Goal: Task Accomplishment & Management: Manage account settings

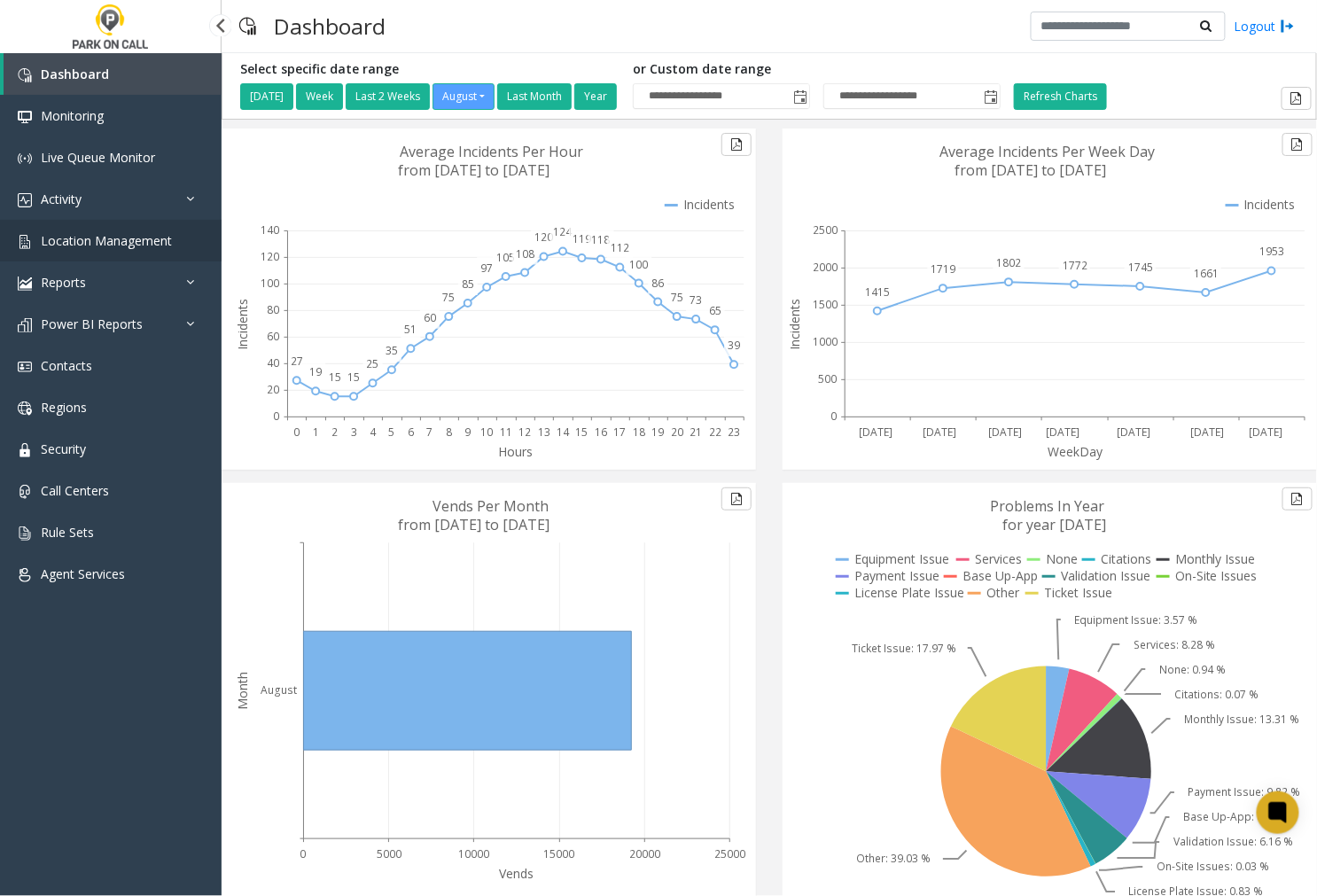
click at [137, 233] on span "Location Management" at bounding box center [106, 240] width 131 height 17
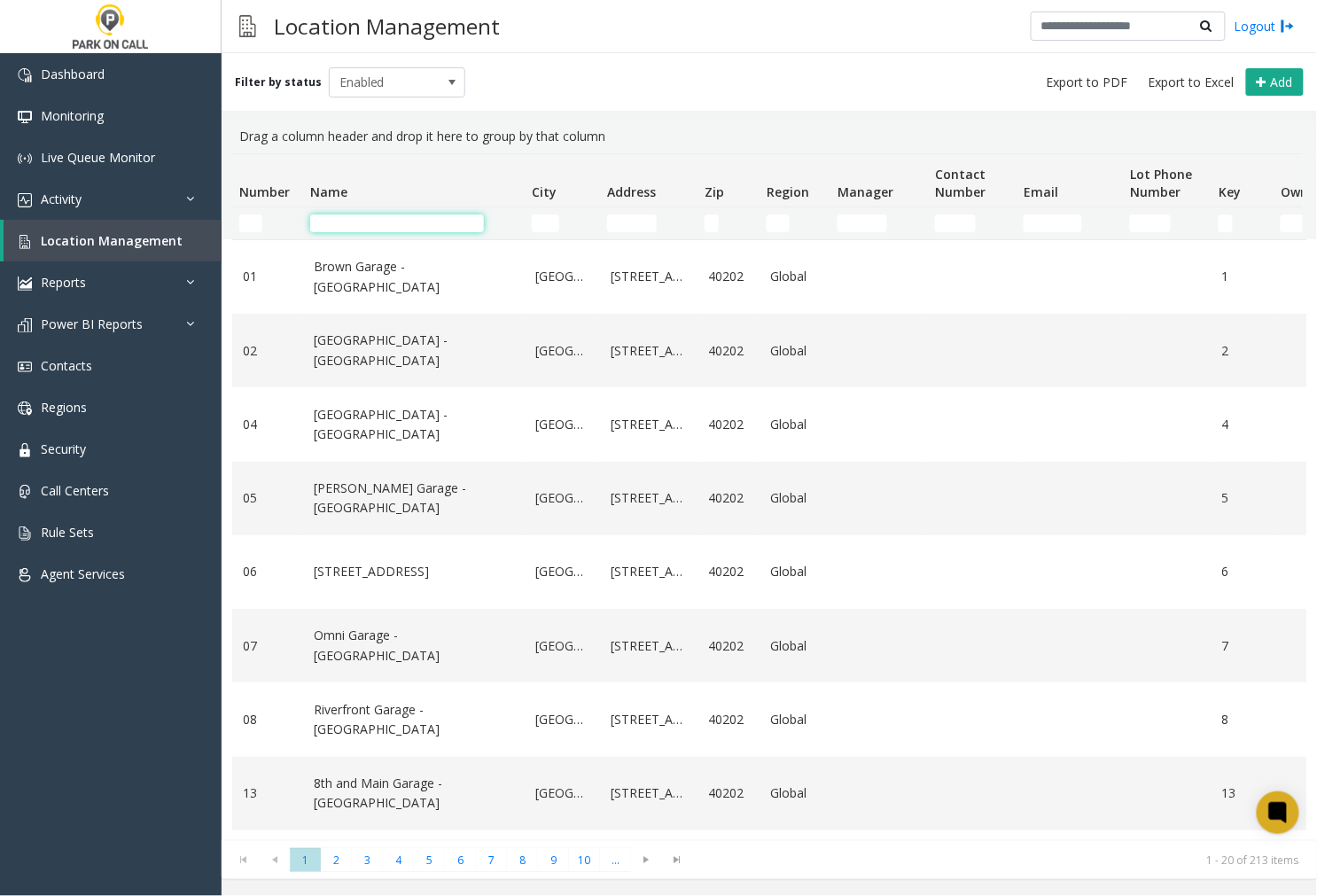
click at [341, 223] on input "Name Filter" at bounding box center [397, 224] width 173 height 18
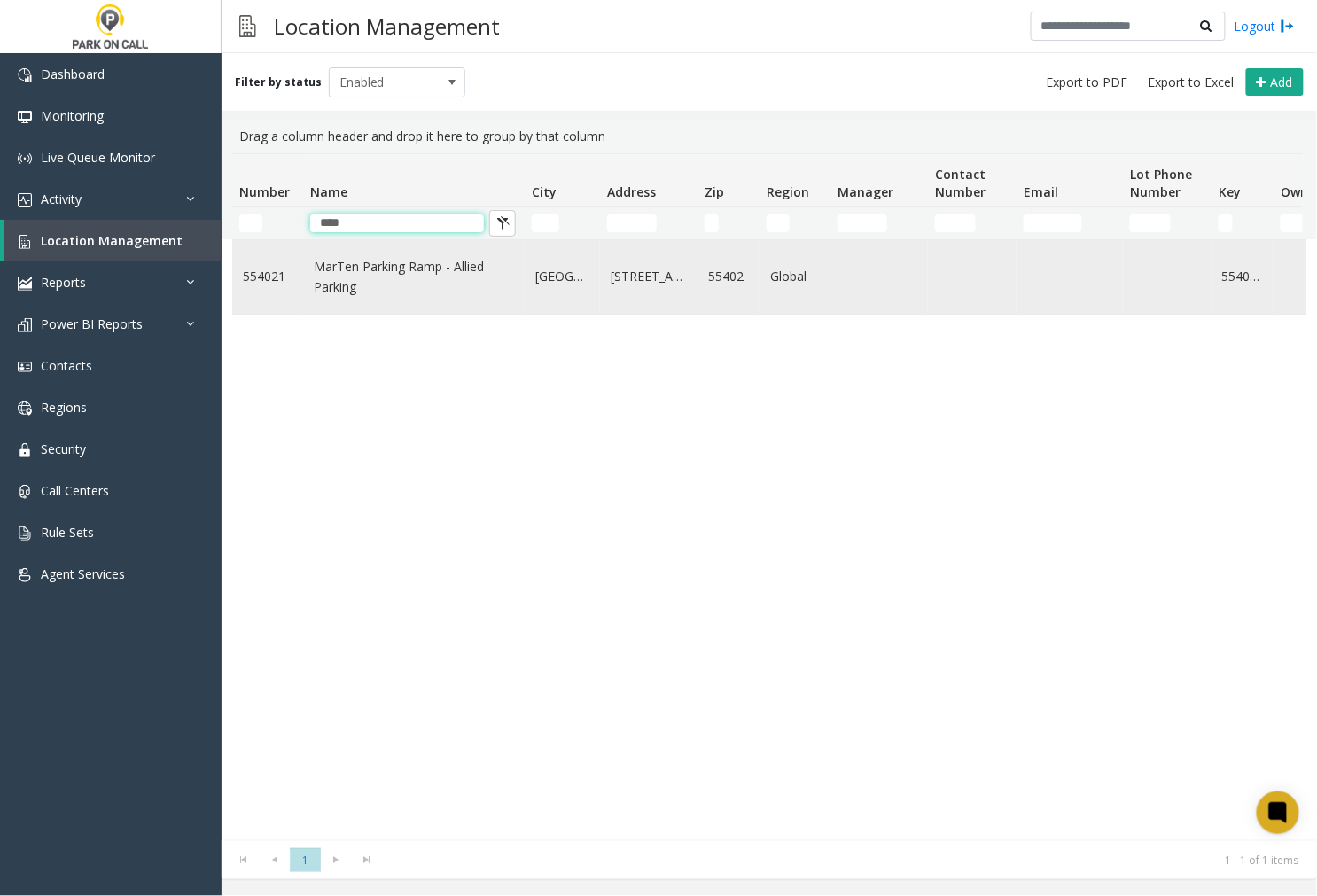
type input "****"
click at [417, 286] on link "MarTen Parking Ramp - Allied Parking" at bounding box center [414, 277] width 200 height 40
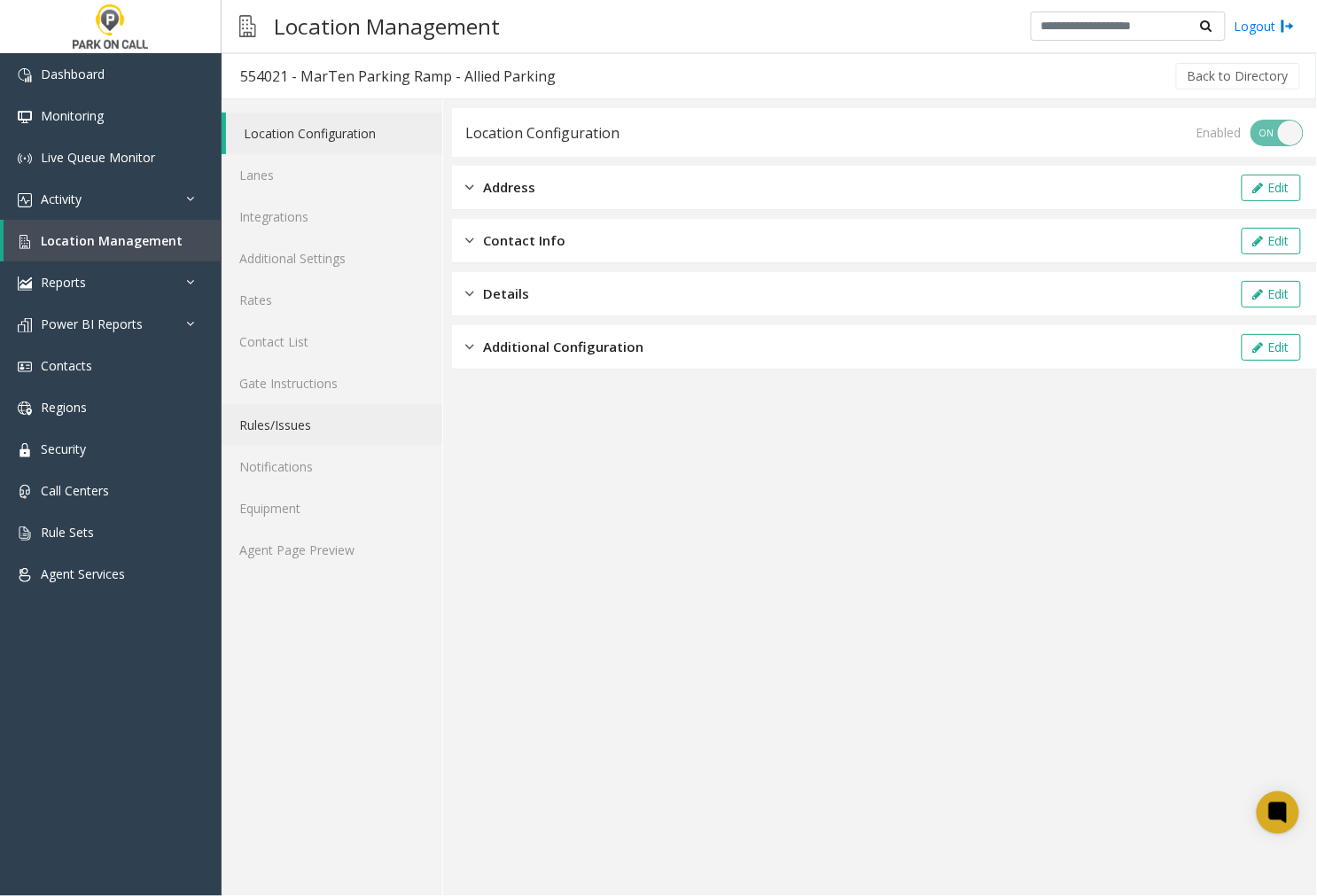
click at [296, 427] on link "Rules/Issues" at bounding box center [331, 425] width 220 height 42
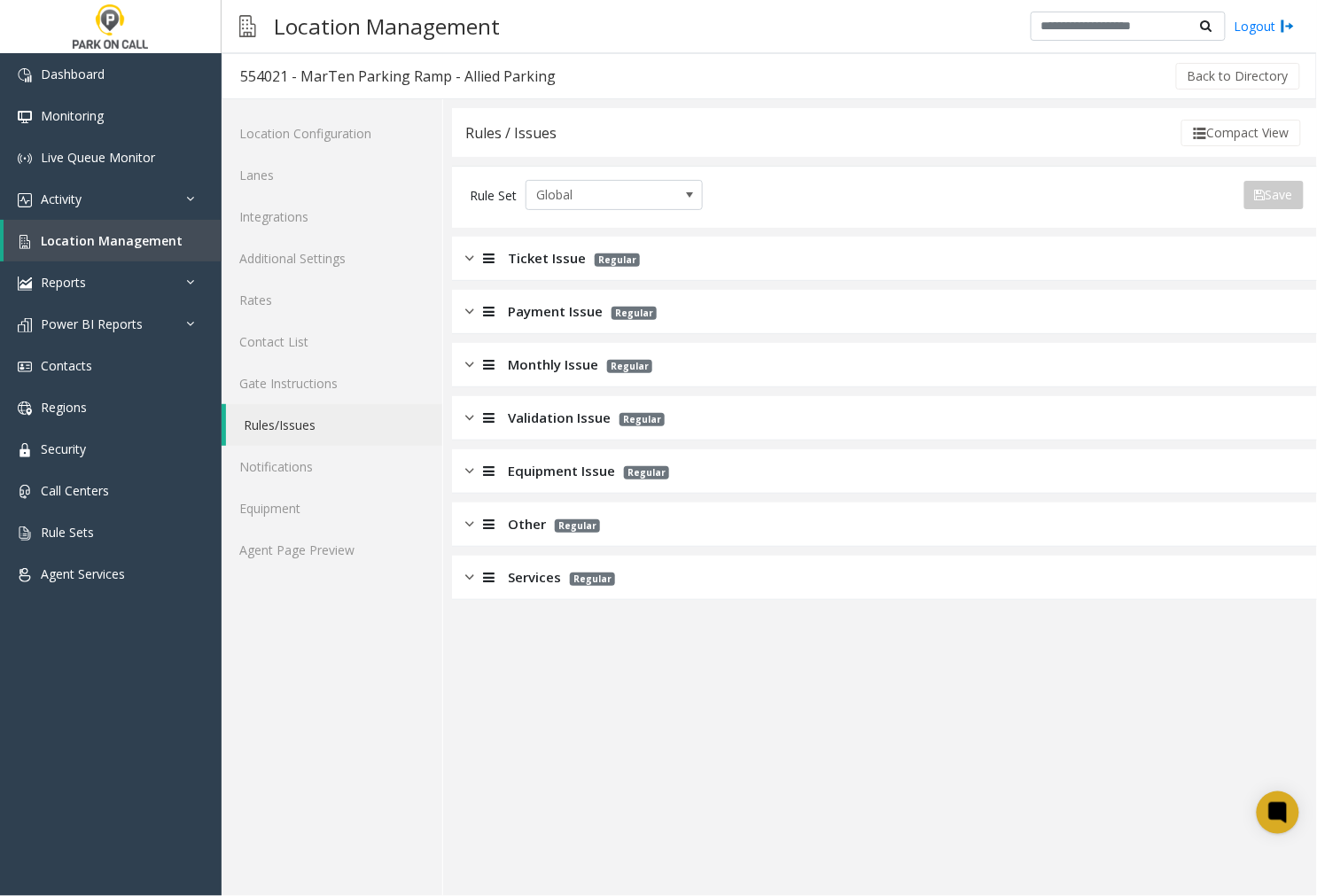
click at [469, 254] on img at bounding box center [469, 258] width 9 height 21
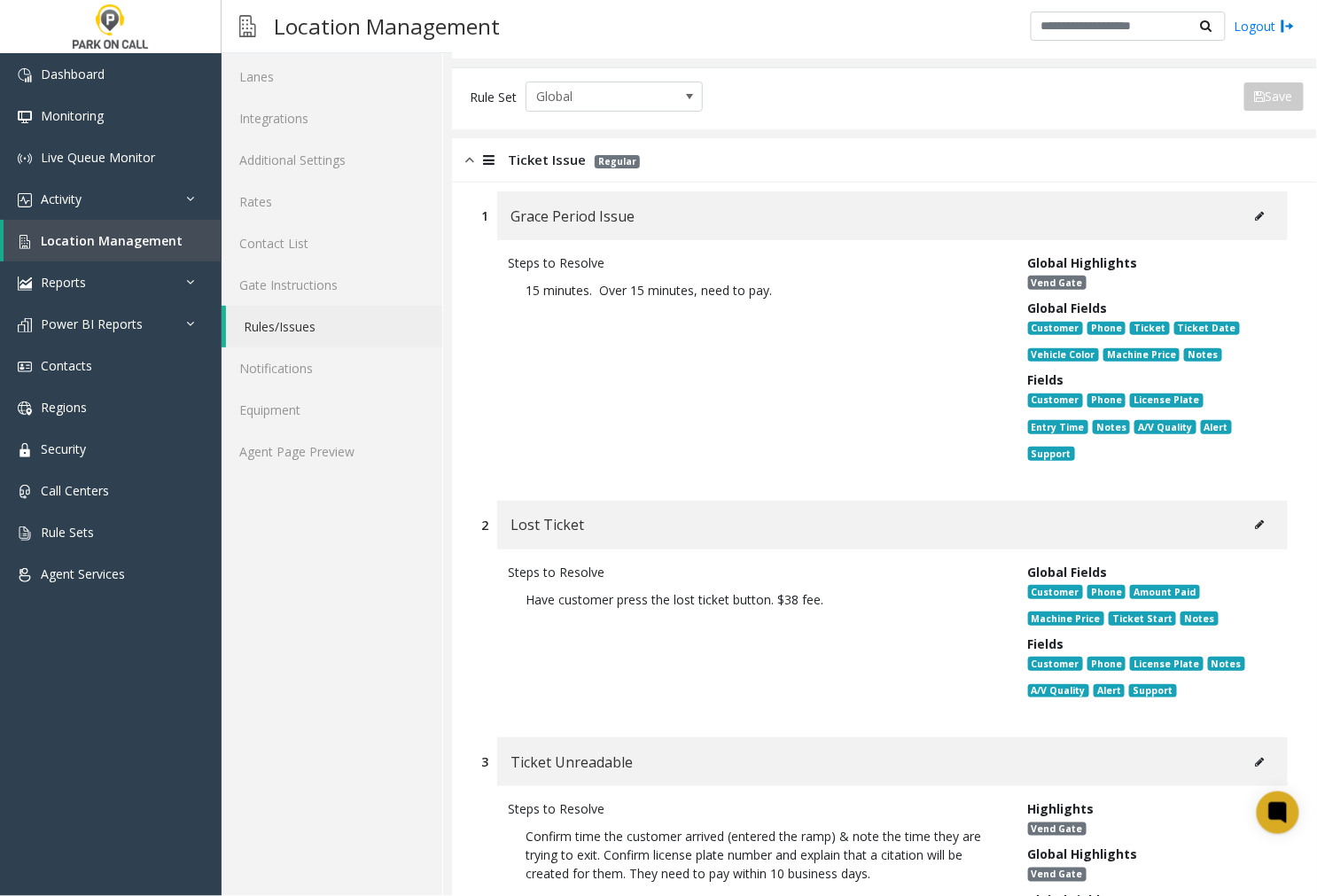
scroll to position [197, 0]
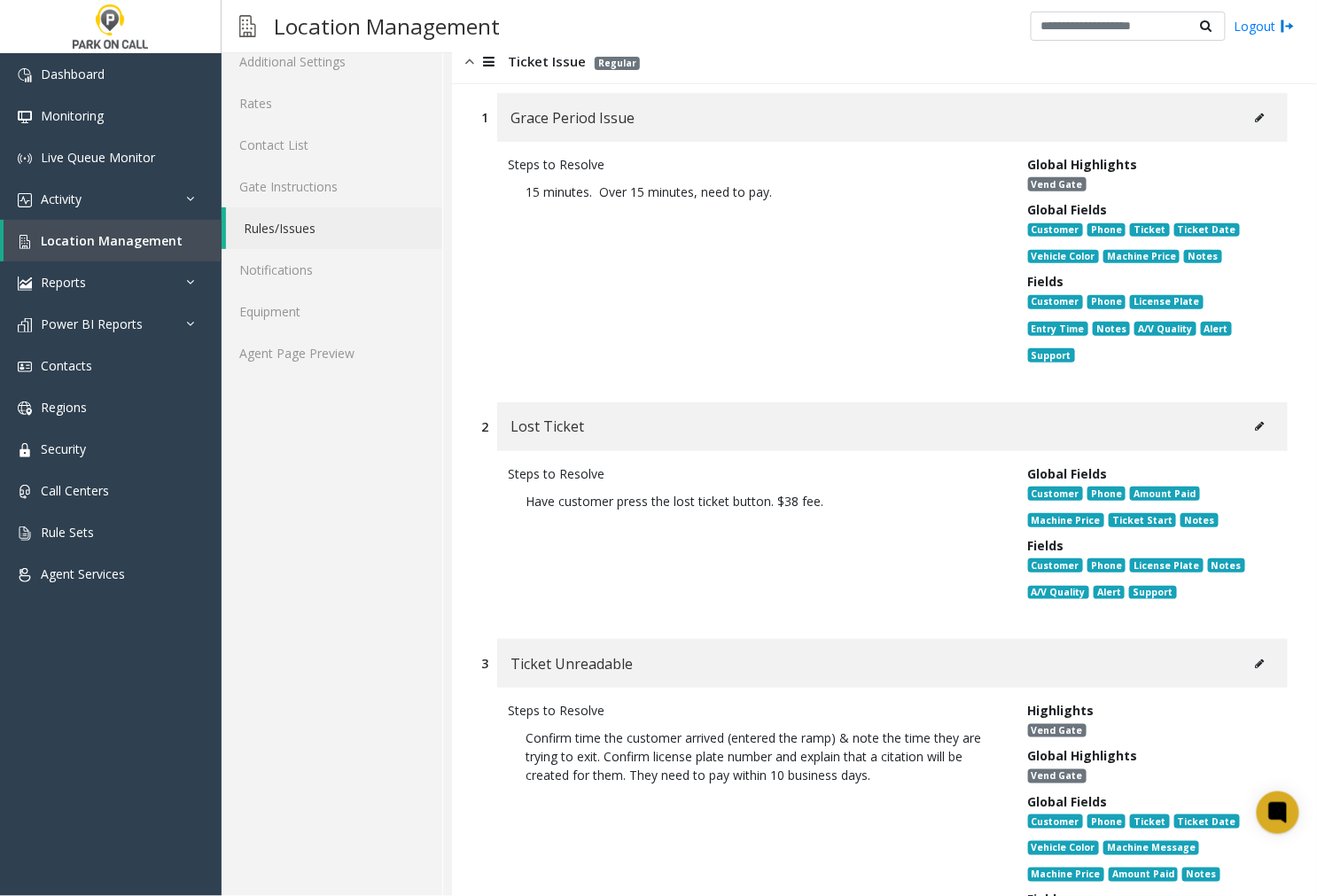
click at [1256, 423] on icon at bounding box center [1260, 426] width 9 height 11
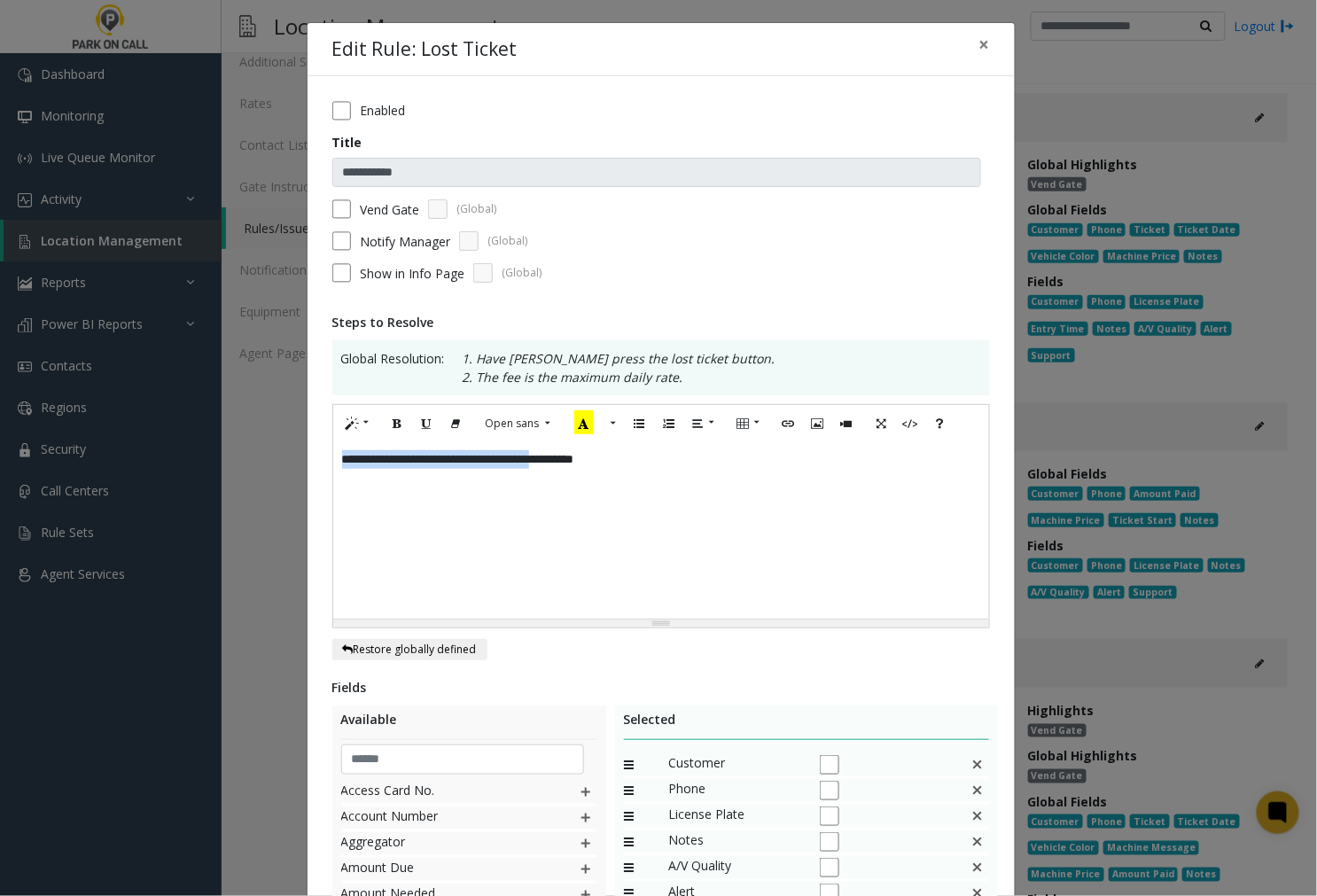
drag, startPoint x: 580, startPoint y: 459, endPoint x: 337, endPoint y: 456, distance: 243.0
click at [337, 456] on div "**********" at bounding box center [661, 530] width 656 height 177
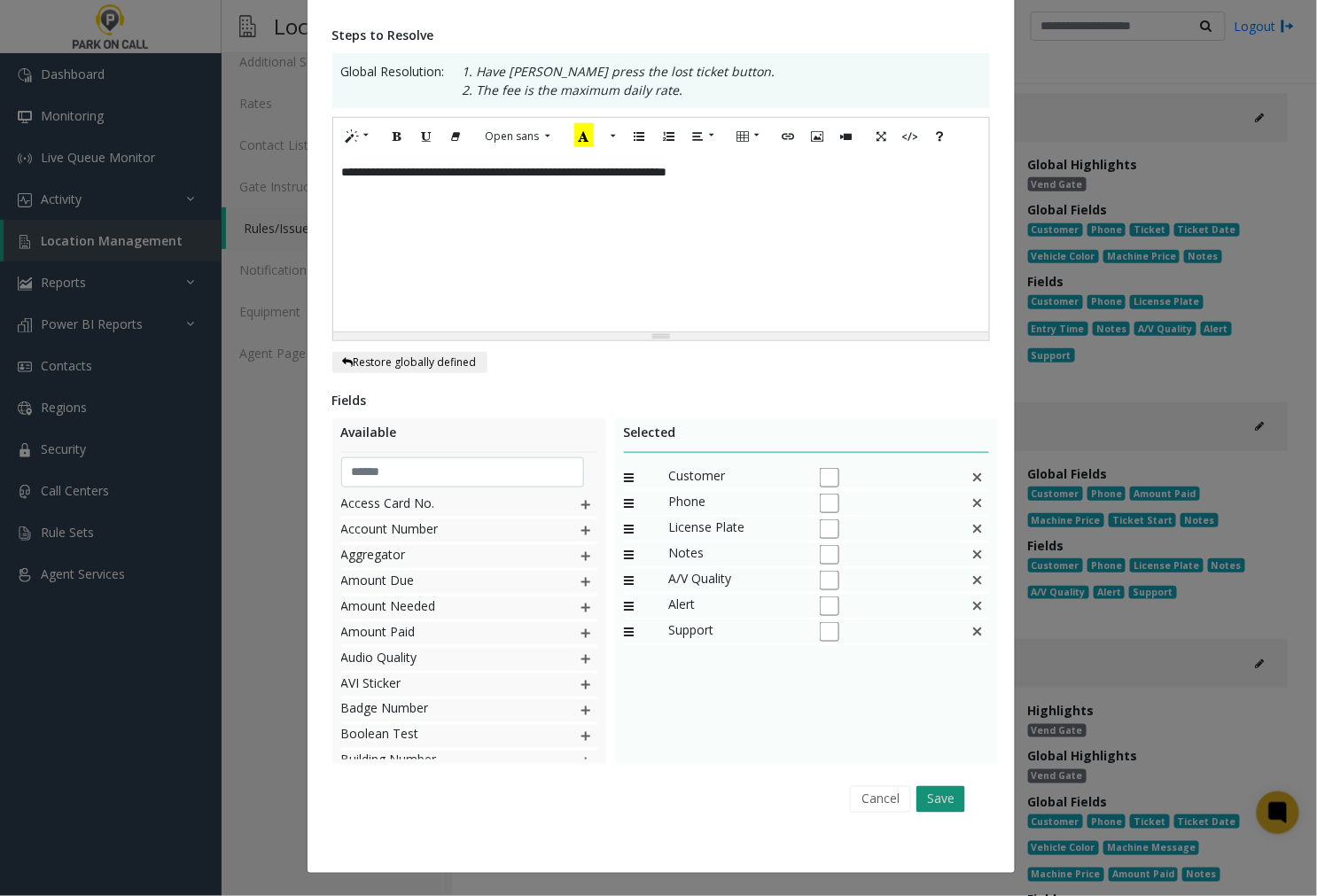
click at [936, 794] on button "Save" at bounding box center [941, 799] width 49 height 26
